Goal: Information Seeking & Learning: Check status

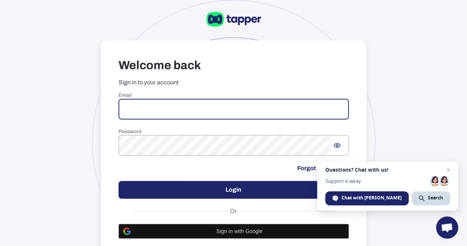
paste input "**********"
type input "**********"
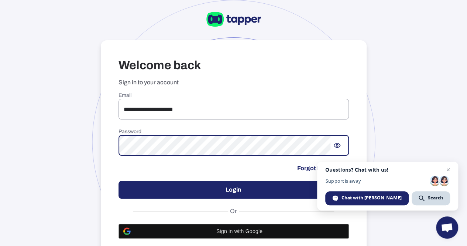
click at [217, 186] on button "Login" at bounding box center [234, 190] width 230 height 18
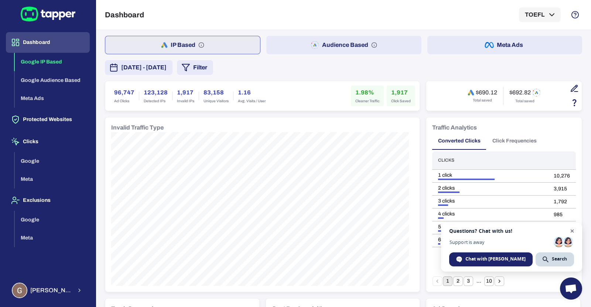
click at [472, 232] on span "Close chat" at bounding box center [571, 231] width 9 height 9
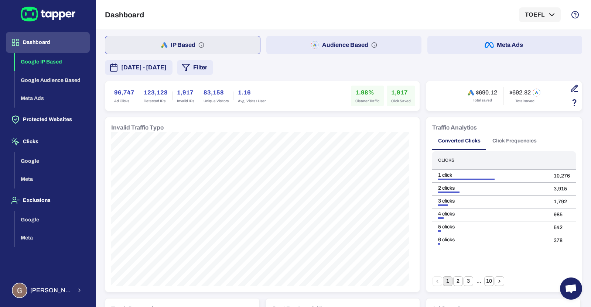
click at [297, 49] on button "Audience Based" at bounding box center [343, 45] width 155 height 18
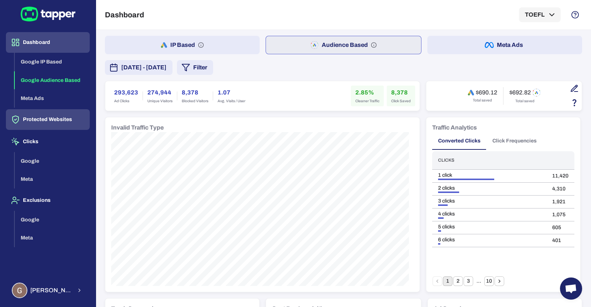
click at [45, 120] on button "Protected Websites" at bounding box center [48, 119] width 84 height 21
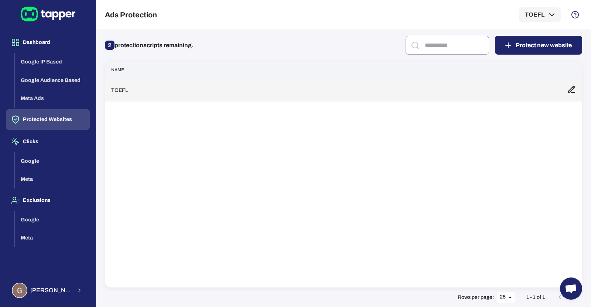
click at [185, 90] on td "TOEFL" at bounding box center [333, 90] width 456 height 23
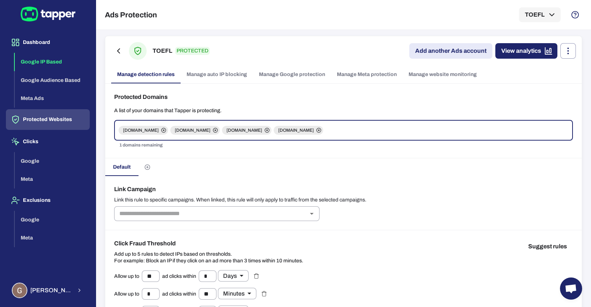
click at [41, 60] on button "Google IP Based" at bounding box center [52, 62] width 75 height 18
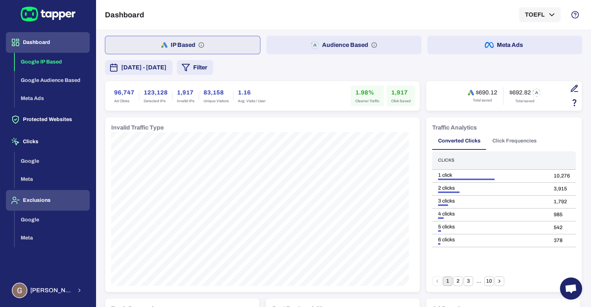
click at [30, 198] on button "Exclusions" at bounding box center [48, 200] width 84 height 21
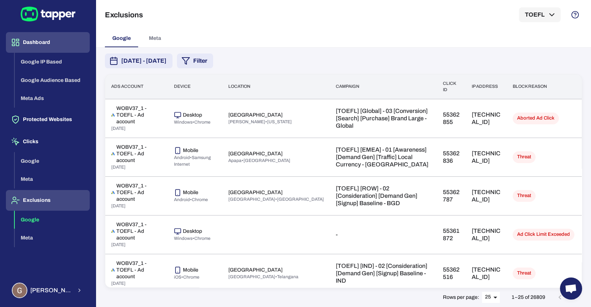
click at [42, 45] on button "Dashboard" at bounding box center [48, 42] width 84 height 21
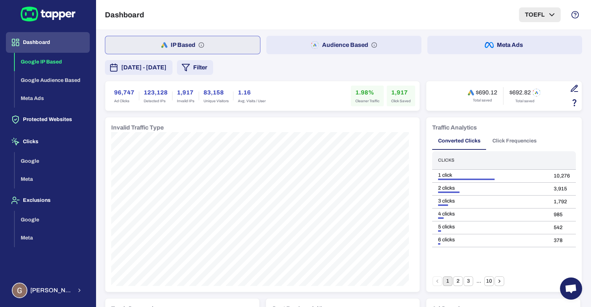
click at [472, 16] on button "TOEFL" at bounding box center [540, 14] width 42 height 15
click at [440, 15] on div at bounding box center [295, 153] width 591 height 307
click at [54, 80] on button "Google Audience Based" at bounding box center [52, 80] width 75 height 18
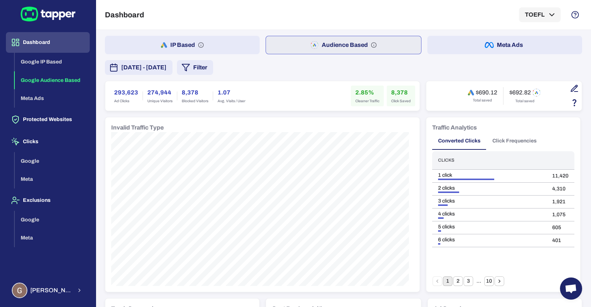
click at [167, 69] on span "[DATE] - [DATE]" at bounding box center [143, 67] width 45 height 9
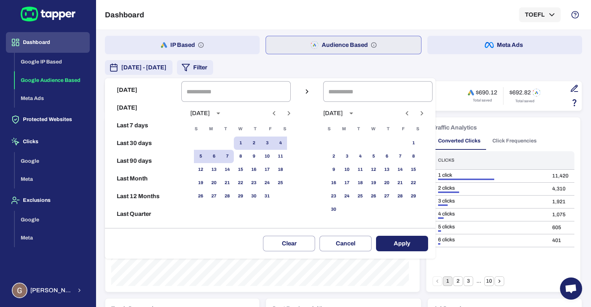
click at [145, 142] on button "Last 30 days" at bounding box center [143, 143] width 71 height 18
type input "**********"
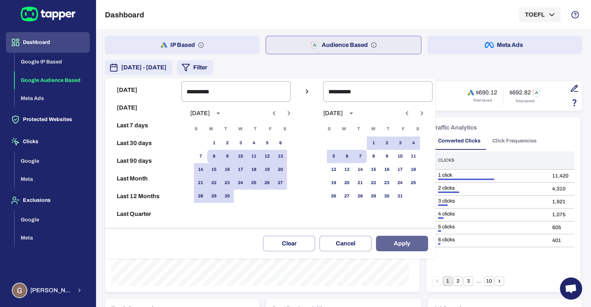
click at [412, 241] on button "Apply" at bounding box center [402, 244] width 52 height 16
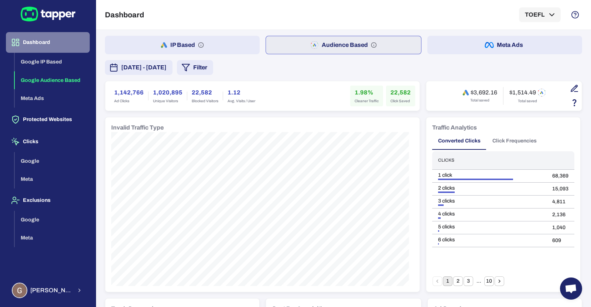
click at [37, 47] on button "Dashboard" at bounding box center [48, 42] width 84 height 21
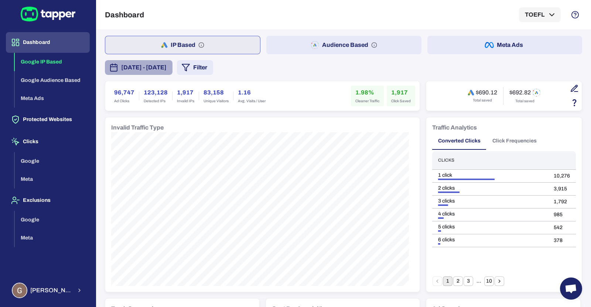
click at [167, 68] on span "[DATE] - [DATE]" at bounding box center [143, 67] width 45 height 9
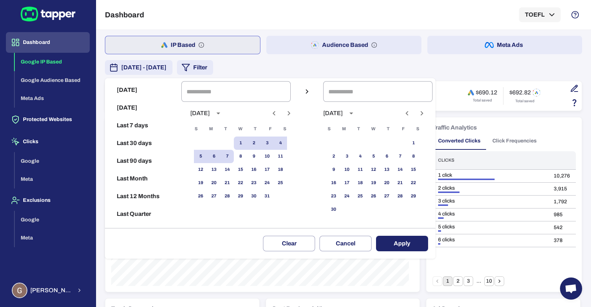
click at [276, 24] on div at bounding box center [295, 153] width 591 height 307
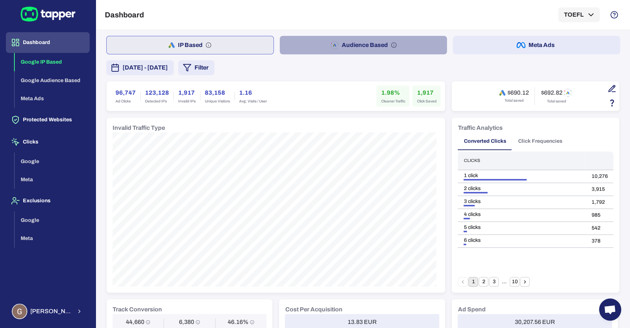
click at [393, 43] on button "Audience Based" at bounding box center [363, 45] width 167 height 18
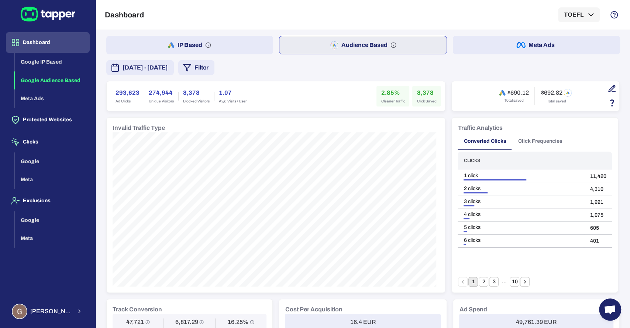
click at [217, 44] on button "IP Based" at bounding box center [189, 45] width 167 height 18
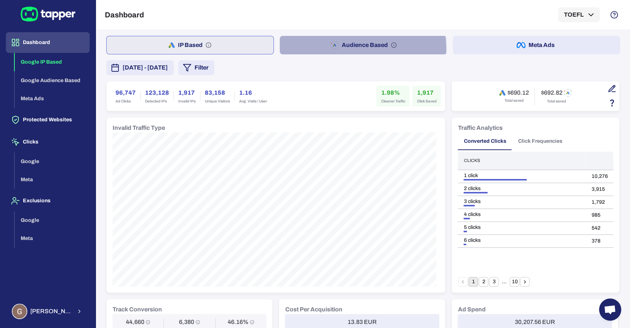
click at [319, 50] on button "Audience Based" at bounding box center [363, 45] width 167 height 18
